Goal: Find specific page/section: Find specific page/section

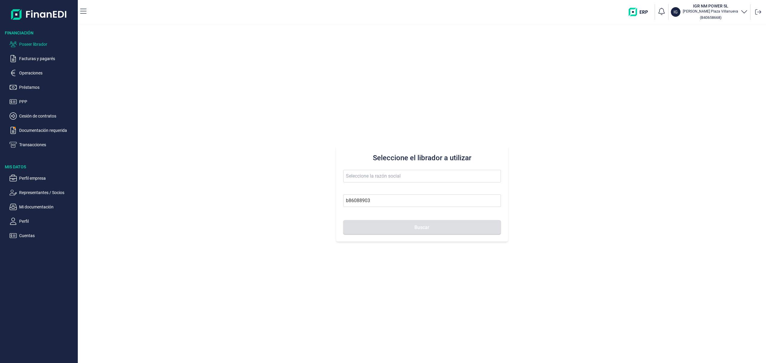
click at [51, 45] on p "Poseer librador" at bounding box center [47, 44] width 56 height 7
click at [412, 179] on input "text" at bounding box center [422, 176] width 158 height 13
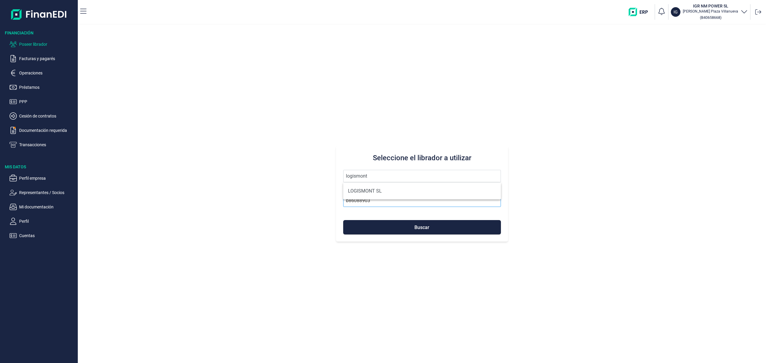
drag, startPoint x: 391, startPoint y: 189, endPoint x: 391, endPoint y: 203, distance: 14.1
click at [390, 190] on li "LOGISMONT SL" at bounding box center [422, 191] width 158 height 12
type input "LOGISMONT SL"
type input "B70662150"
click at [407, 231] on button "Buscar" at bounding box center [422, 227] width 158 height 14
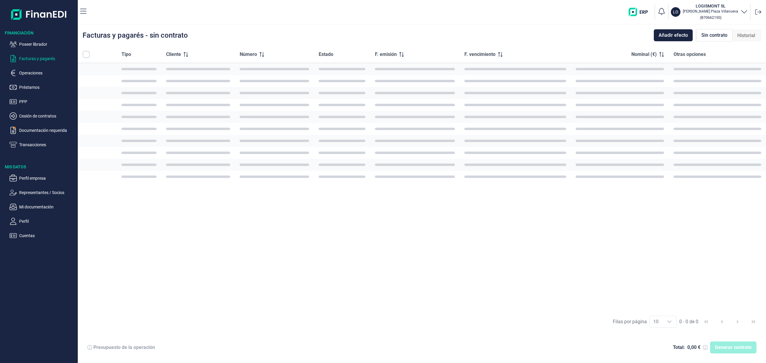
click at [419, 225] on div "Tipo Cliente Número Estado F. emisión F. vencimiento Nominal (€) Otras opciones" at bounding box center [422, 178] width 688 height 265
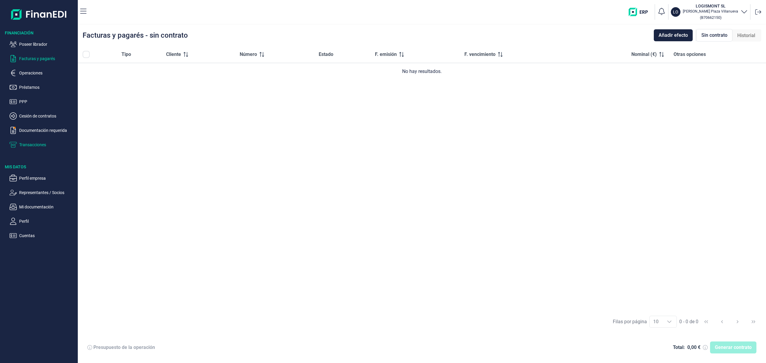
click at [35, 147] on p "Transacciones" at bounding box center [47, 144] width 56 height 7
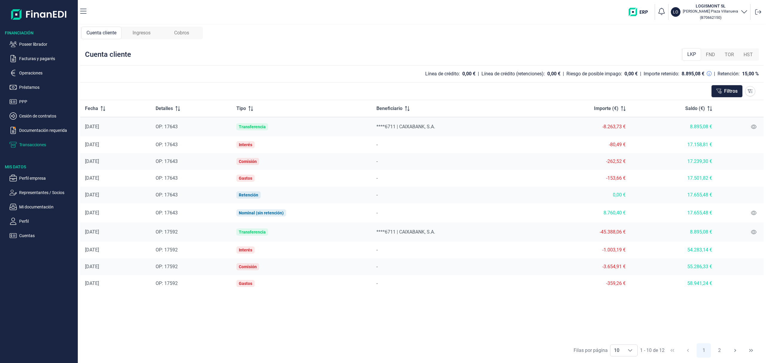
click at [708, 54] on span "FND" at bounding box center [709, 54] width 9 height 7
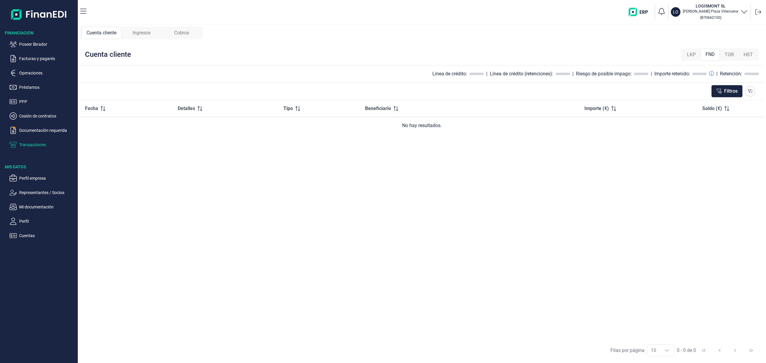
click at [729, 54] on span "TOR" at bounding box center [728, 54] width 9 height 7
click at [710, 55] on span "FND" at bounding box center [709, 54] width 9 height 7
drag, startPoint x: 700, startPoint y: 55, endPoint x: 681, endPoint y: 53, distance: 18.7
click at [688, 54] on div "LKP" at bounding box center [691, 55] width 18 height 12
